Goal: Use online tool/utility: Utilize a website feature to perform a specific function

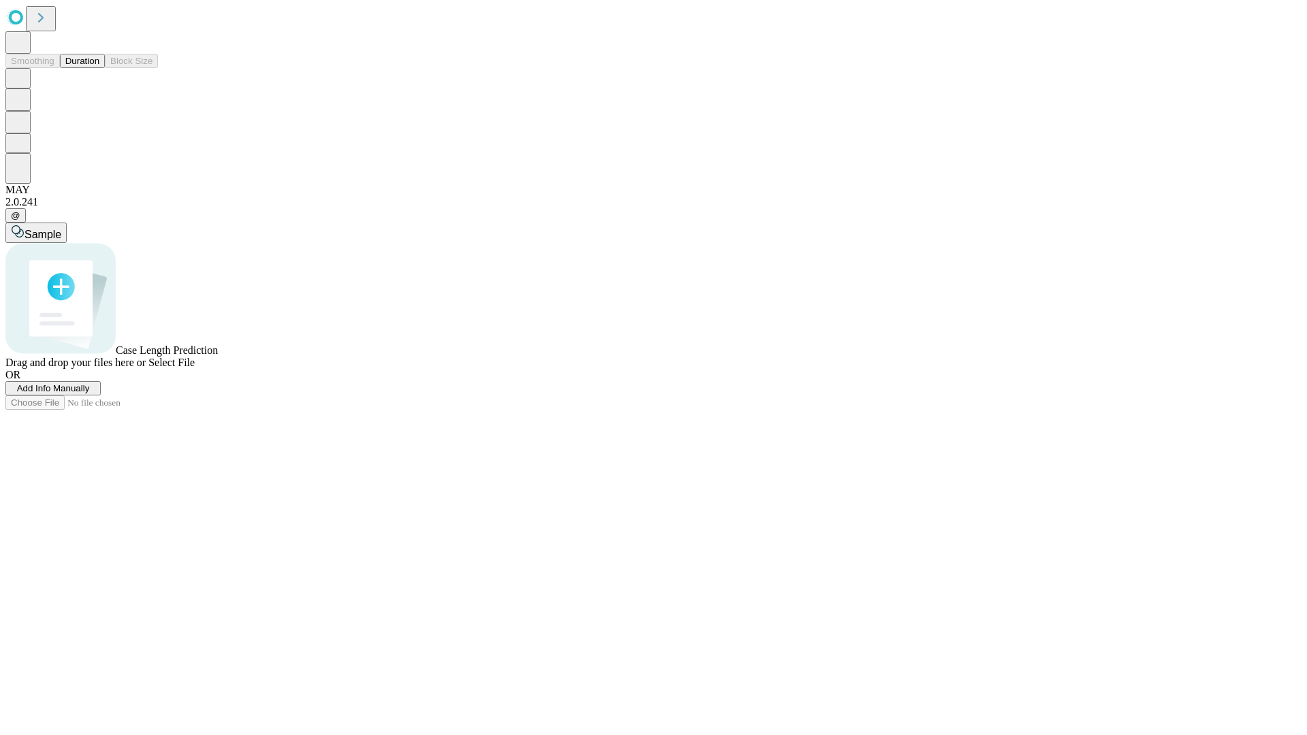
click at [99, 68] on button "Duration" at bounding box center [82, 61] width 45 height 14
click at [90, 393] on span "Add Info Manually" at bounding box center [53, 388] width 73 height 10
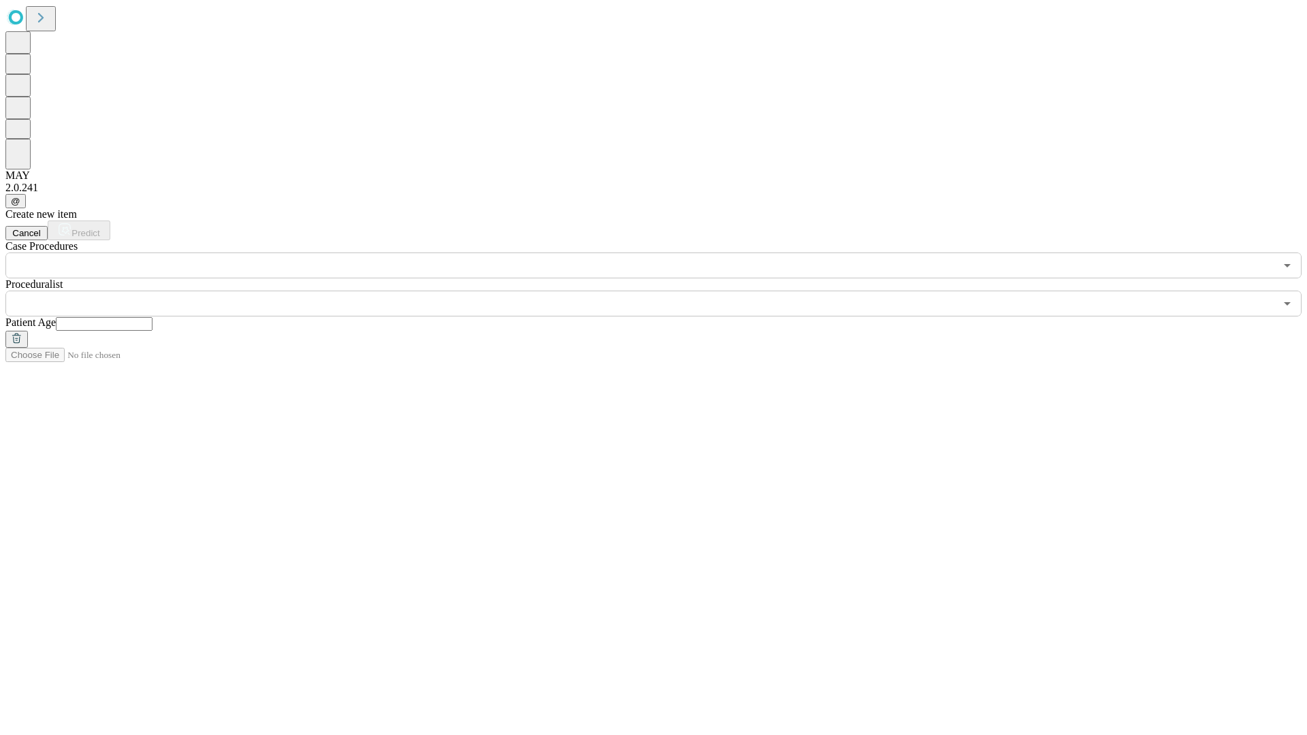
click at [152, 317] on input "text" at bounding box center [104, 324] width 97 height 14
type input "**"
click at [663, 291] on input "text" at bounding box center [639, 304] width 1269 height 26
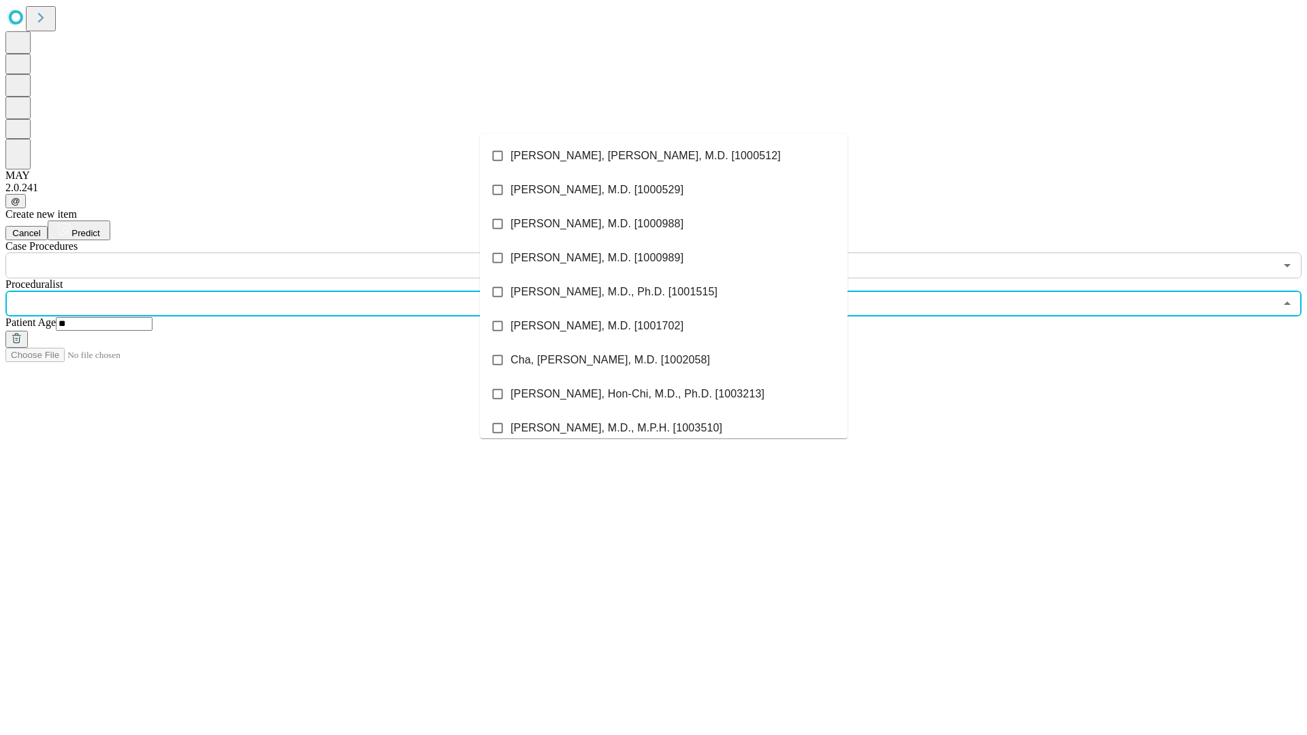
click at [664, 156] on li "[PERSON_NAME], [PERSON_NAME], M.D. [1000512]" at bounding box center [664, 156] width 368 height 34
click at [286, 253] on input "text" at bounding box center [639, 266] width 1269 height 26
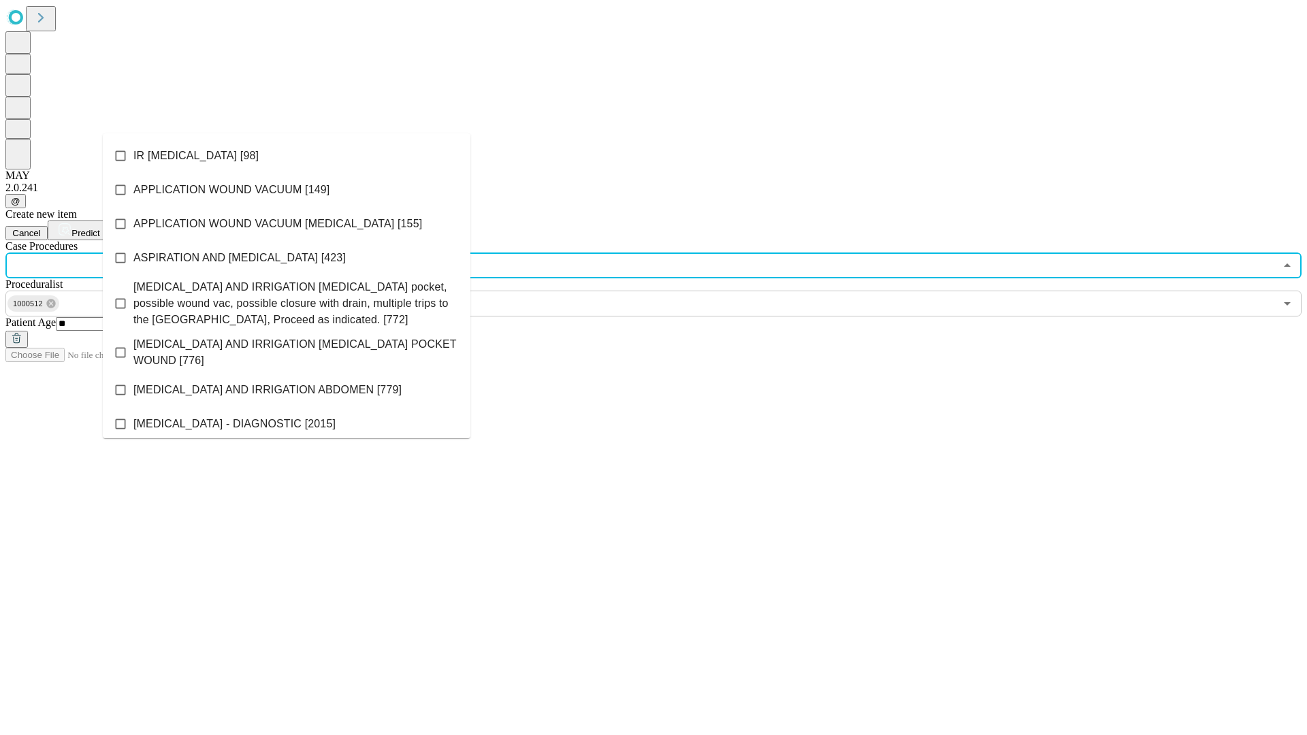
click at [287, 156] on li "IR [MEDICAL_DATA] [98]" at bounding box center [287, 156] width 368 height 34
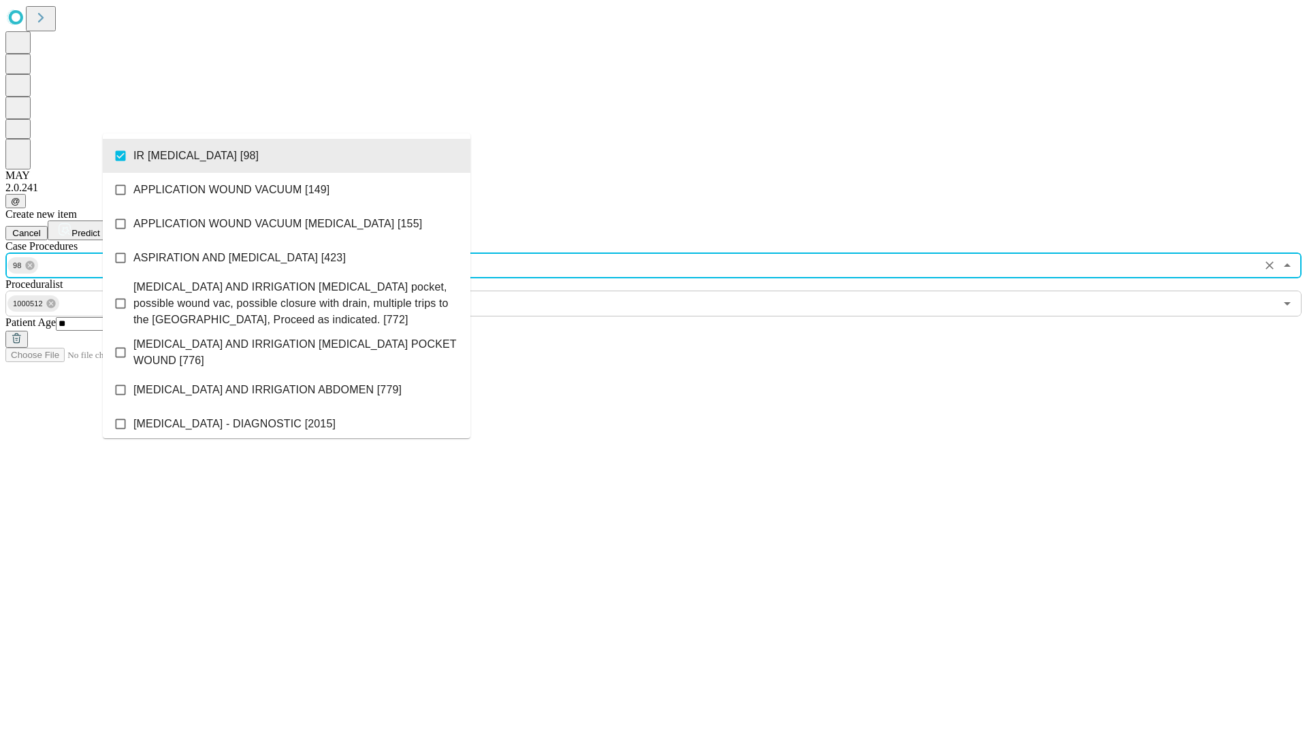
click at [99, 228] on span "Predict" at bounding box center [85, 233] width 28 height 10
